Goal: Information Seeking & Learning: Find contact information

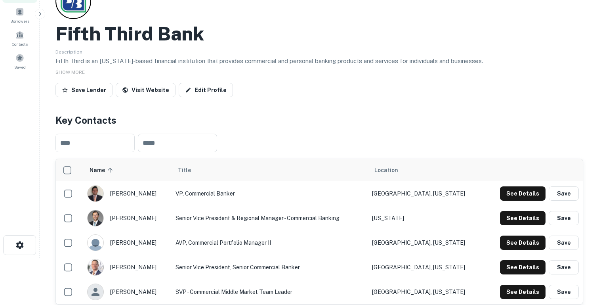
scroll to position [124, 0]
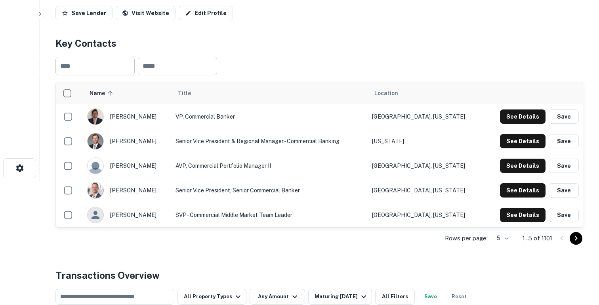
click at [115, 67] on input "text" at bounding box center [94, 66] width 79 height 19
click at [168, 72] on input "text" at bounding box center [177, 66] width 79 height 19
type input "**********"
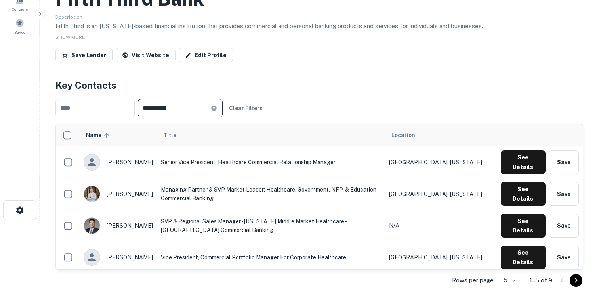
scroll to position [56, 0]
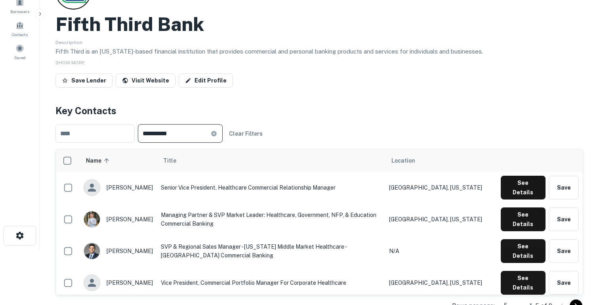
click at [217, 135] on icon at bounding box center [214, 133] width 6 height 6
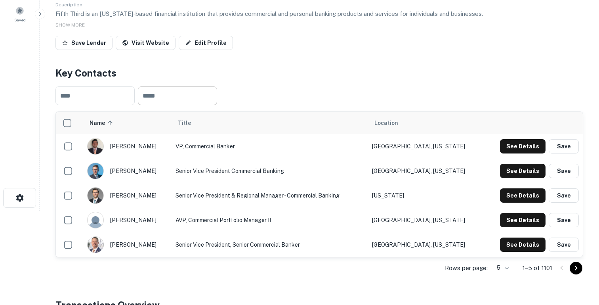
scroll to position [92, 0]
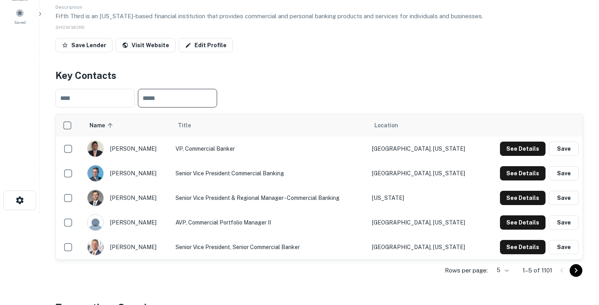
click at [160, 98] on input "text" at bounding box center [177, 98] width 79 height 19
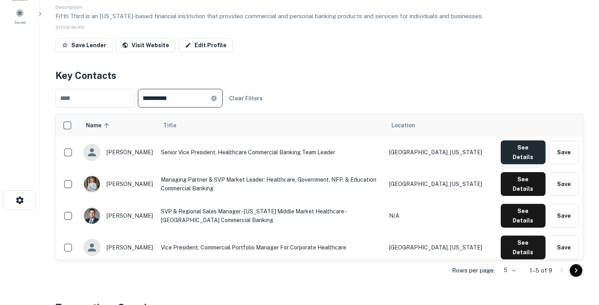
type input "**********"
click at [517, 149] on button "See Details" at bounding box center [523, 152] width 45 height 24
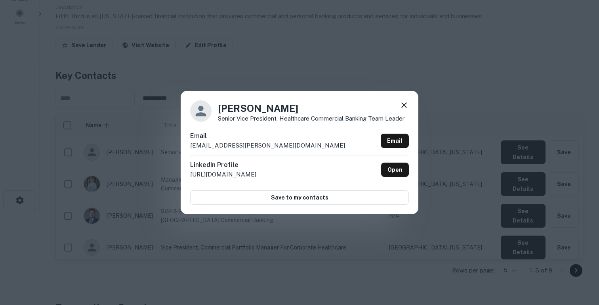
click at [405, 104] on icon at bounding box center [404, 105] width 6 height 6
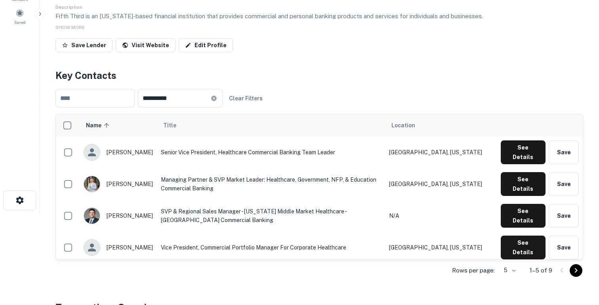
scroll to position [0, 0]
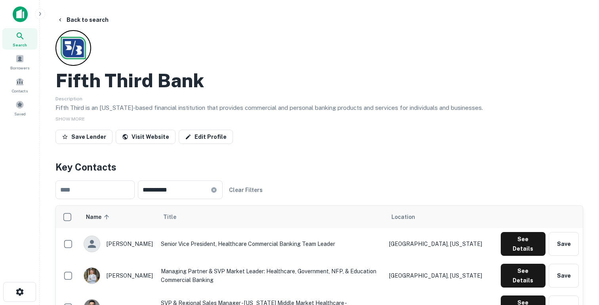
click at [22, 13] on img at bounding box center [20, 14] width 15 height 16
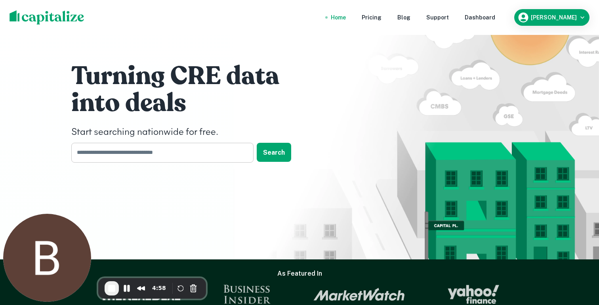
click at [131, 158] on input "text" at bounding box center [159, 152] width 177 height 19
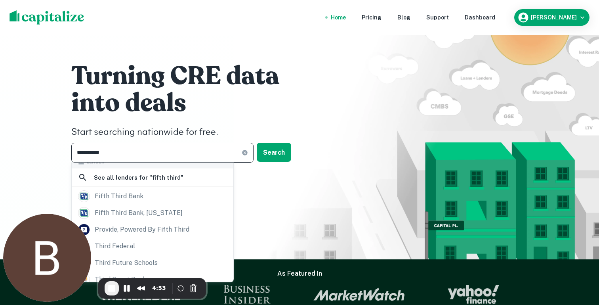
scroll to position [170, 0]
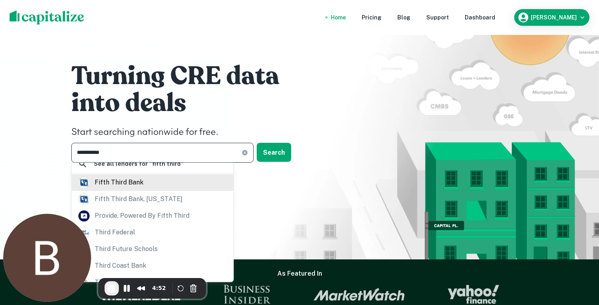
type input "**********"
click at [114, 185] on div "fifth third bank" at bounding box center [119, 182] width 49 height 12
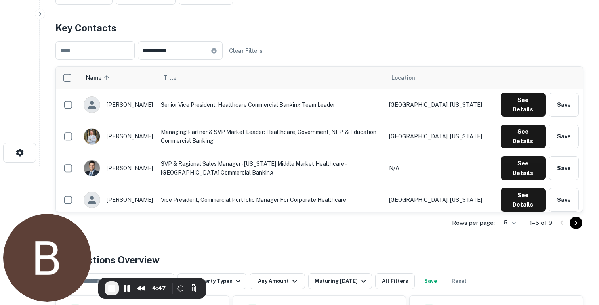
scroll to position [146, 0]
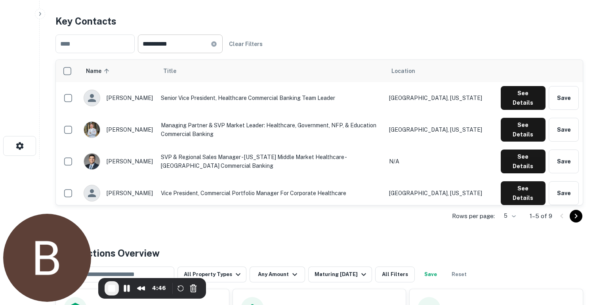
click at [217, 46] on icon at bounding box center [214, 44] width 6 height 6
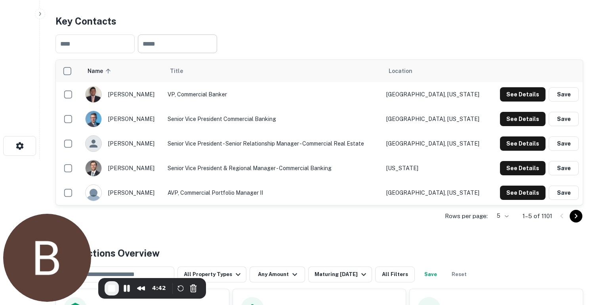
click at [173, 43] on input "text" at bounding box center [177, 43] width 79 height 19
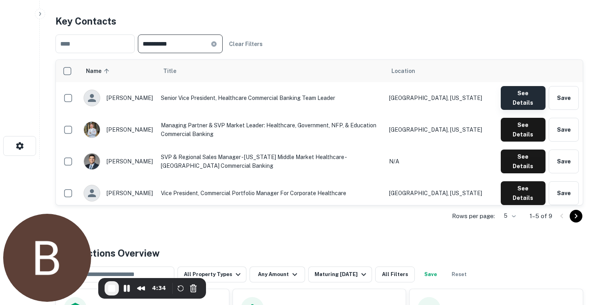
type input "**********"
click at [522, 93] on button "See Details" at bounding box center [523, 98] width 45 height 24
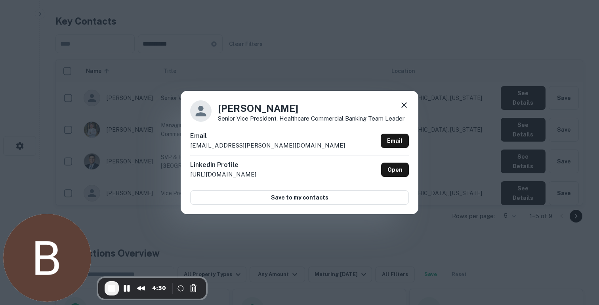
click at [405, 105] on icon at bounding box center [404, 105] width 10 height 10
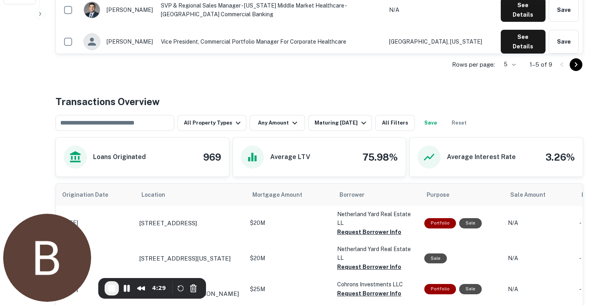
scroll to position [397, 0]
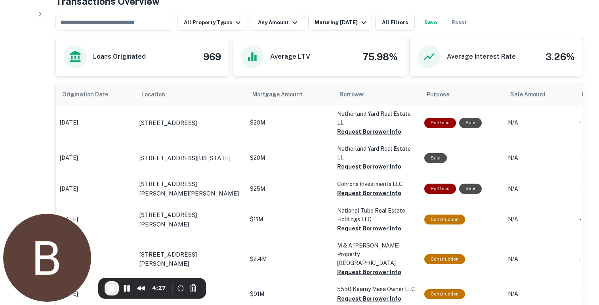
click at [216, 30] on div "​ All Property Types Any Amount Maturing [DATE] All Filters Save Reset" at bounding box center [263, 23] width 416 height 16
click at [217, 24] on button "All Property Types" at bounding box center [211, 23] width 69 height 16
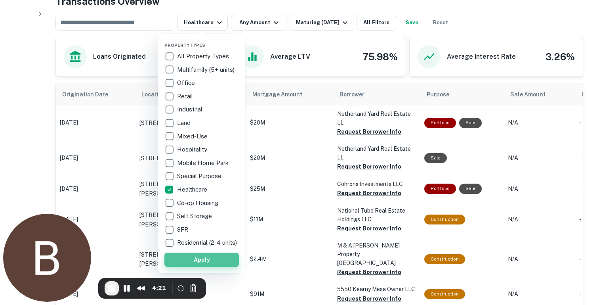
click at [215, 261] on button "Apply" at bounding box center [201, 259] width 74 height 14
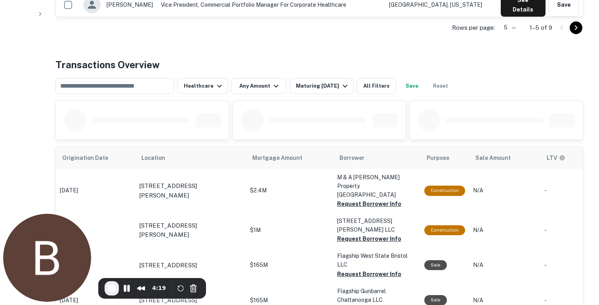
scroll to position [397, 0]
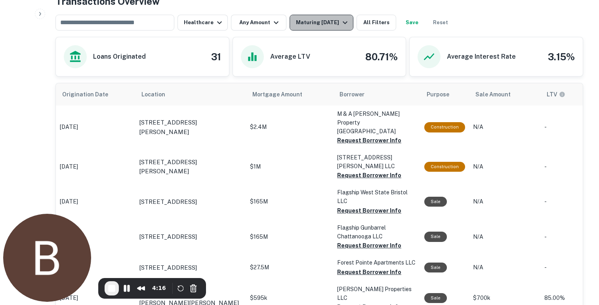
click at [314, 19] on div "Maturing [DATE]" at bounding box center [323, 23] width 54 height 10
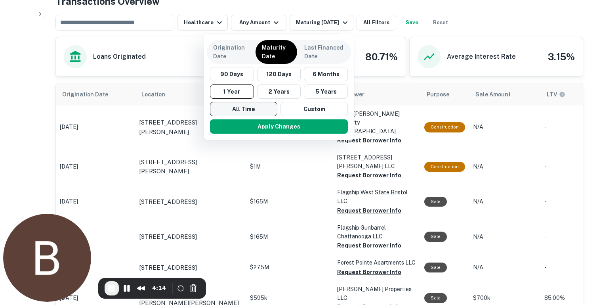
click at [238, 107] on button "All Time" at bounding box center [243, 109] width 67 height 14
click at [238, 134] on div "Apply Changes" at bounding box center [279, 126] width 144 height 21
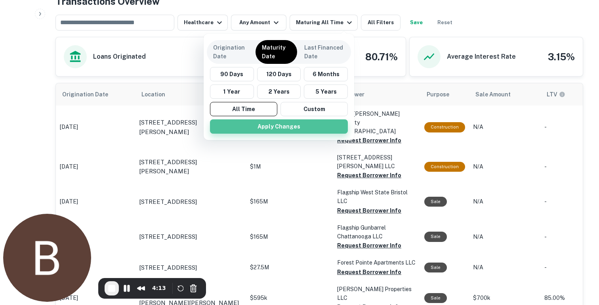
click at [241, 130] on button "Apply Changes" at bounding box center [279, 126] width 138 height 14
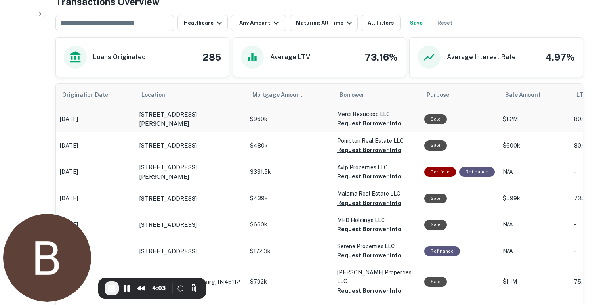
scroll to position [257, 0]
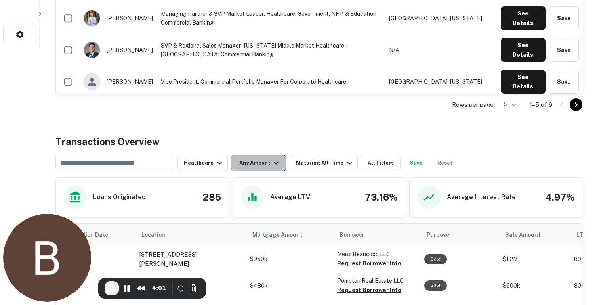
click at [248, 164] on button "Any Amount" at bounding box center [258, 163] width 55 height 16
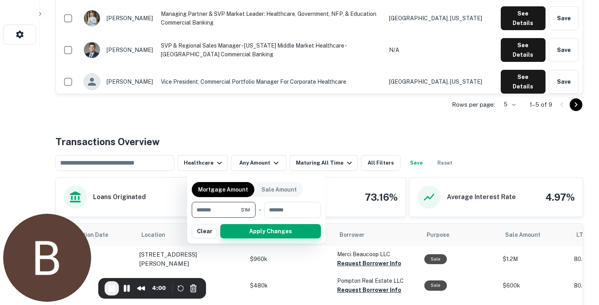
type input "*******"
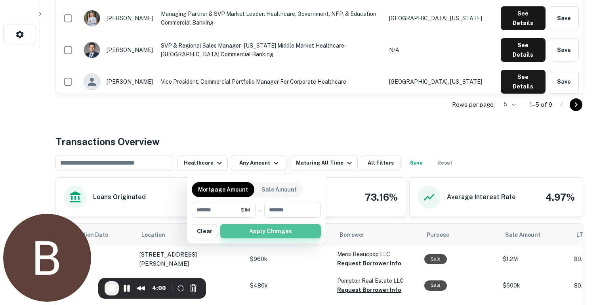
click at [238, 229] on button "Apply Changes" at bounding box center [270, 231] width 101 height 14
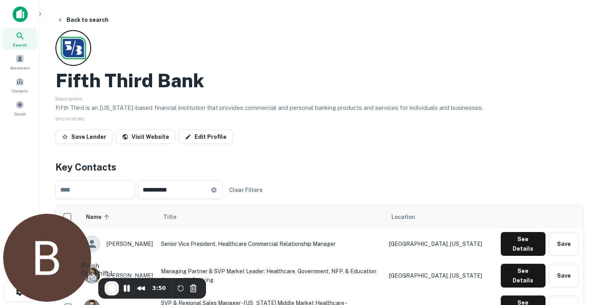
click at [113, 286] on span "End Recording" at bounding box center [112, 288] width 10 height 10
